Goal: Navigation & Orientation: Find specific page/section

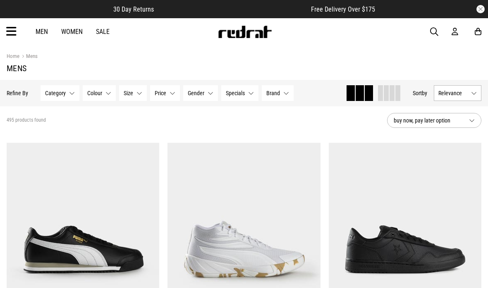
click at [16, 38] on icon at bounding box center [11, 32] width 10 height 14
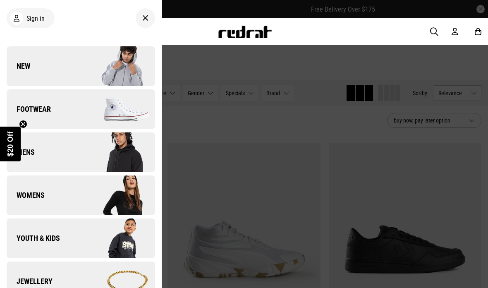
scroll to position [48, 0]
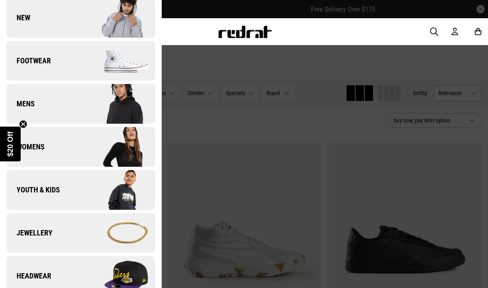
click at [126, 111] on img at bounding box center [118, 103] width 74 height 41
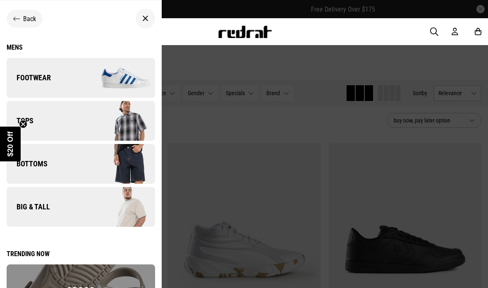
click at [125, 119] on img at bounding box center [118, 120] width 74 height 41
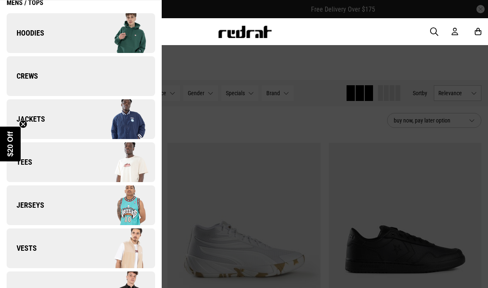
scroll to position [44, 0]
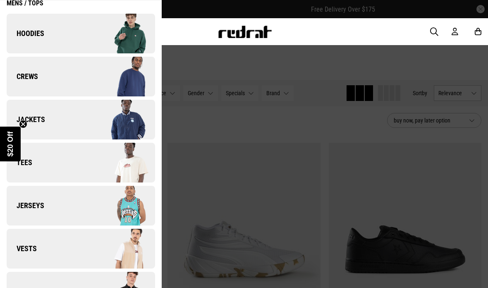
click at [133, 82] on img at bounding box center [118, 76] width 74 height 41
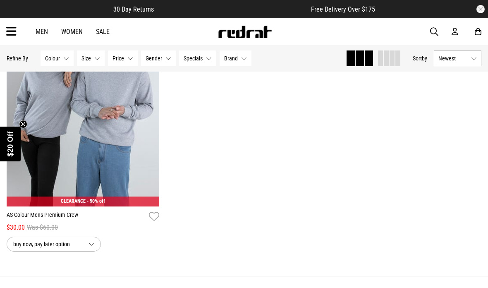
scroll to position [1802, 0]
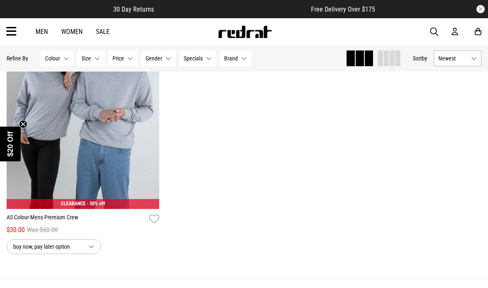
click at [103, 31] on link "Sale" at bounding box center [103, 32] width 14 height 8
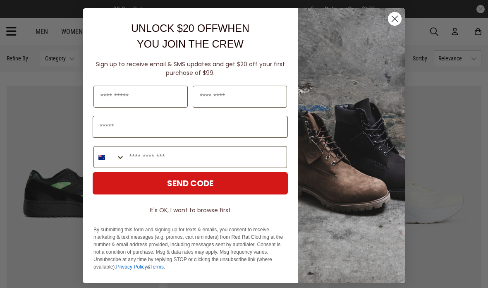
scroll to position [1710, 0]
